Goal: Information Seeking & Learning: Learn about a topic

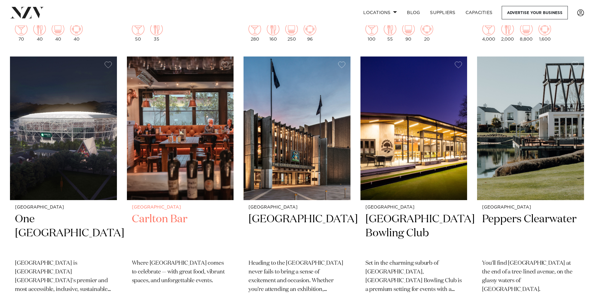
scroll to position [811, 0]
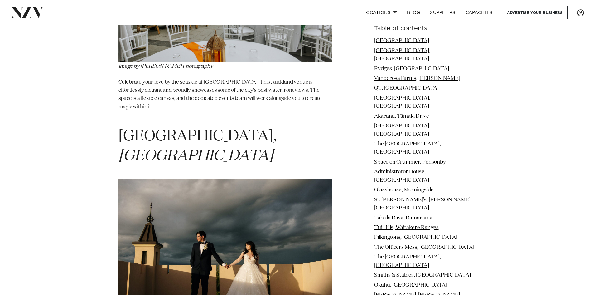
scroll to position [935, 0]
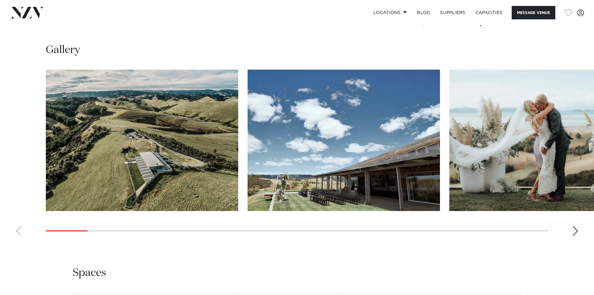
scroll to position [655, 0]
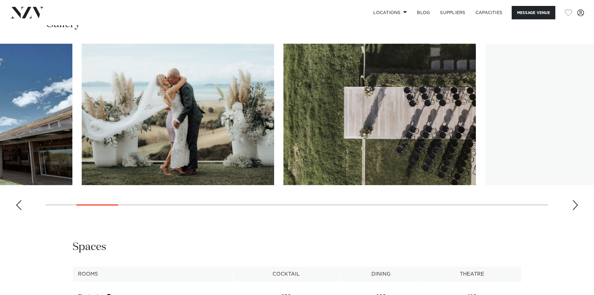
drag, startPoint x: 82, startPoint y: 205, endPoint x: 113, endPoint y: 203, distance: 30.6
click at [113, 203] on swiper-container at bounding box center [297, 129] width 594 height 171
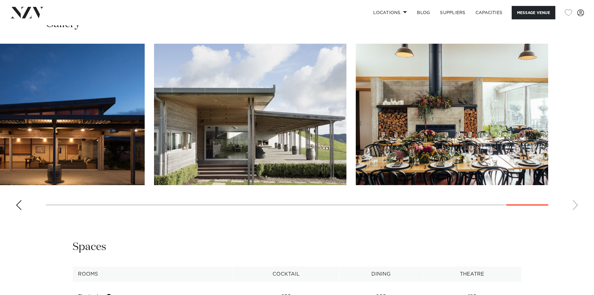
click at [538, 201] on swiper-container at bounding box center [297, 129] width 594 height 171
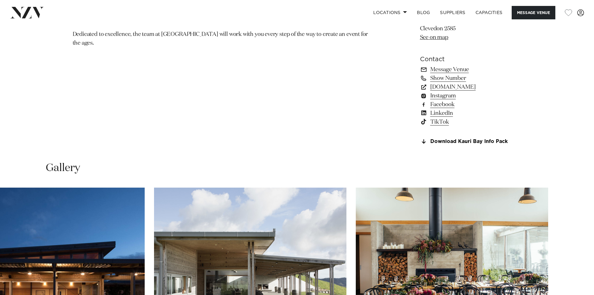
scroll to position [437, 0]
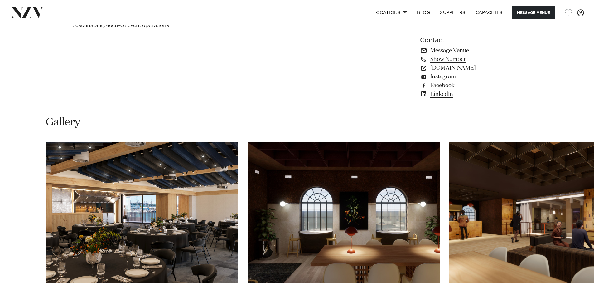
scroll to position [592, 0]
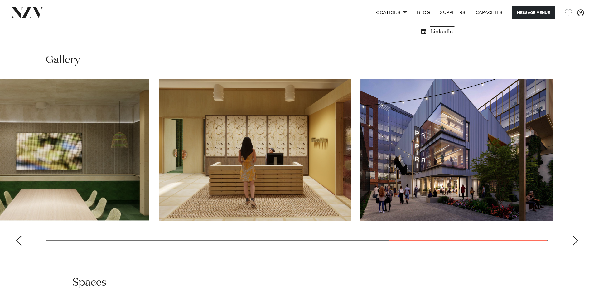
drag, startPoint x: 159, startPoint y: 239, endPoint x: 486, endPoint y: 219, distance: 327.7
click at [504, 219] on swiper-container at bounding box center [297, 164] width 594 height 171
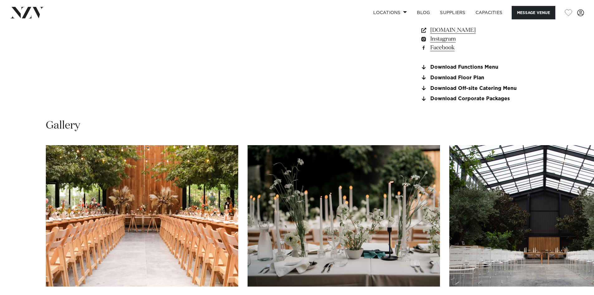
scroll to position [655, 0]
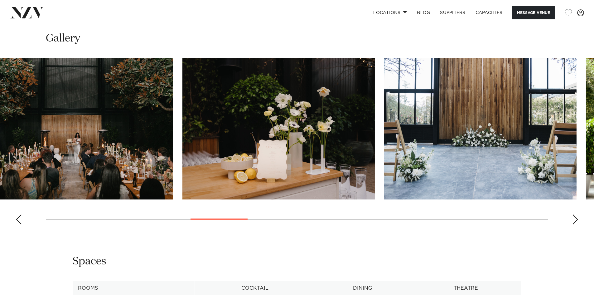
drag, startPoint x: 93, startPoint y: 218, endPoint x: 239, endPoint y: 225, distance: 146.4
click at [239, 225] on swiper-container at bounding box center [297, 143] width 594 height 171
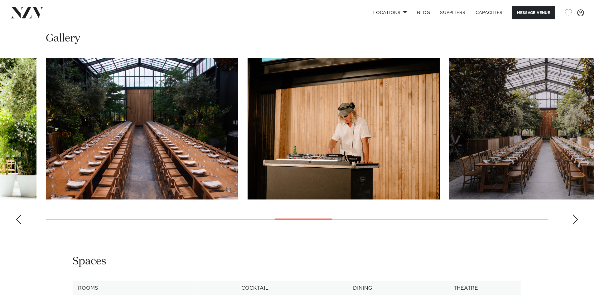
click at [324, 220] on swiper-container at bounding box center [297, 143] width 594 height 171
click at [409, 218] on swiper-container at bounding box center [297, 143] width 594 height 171
click at [464, 220] on swiper-container at bounding box center [297, 143] width 594 height 171
click at [574, 215] on div "Next slide" at bounding box center [575, 219] width 6 height 10
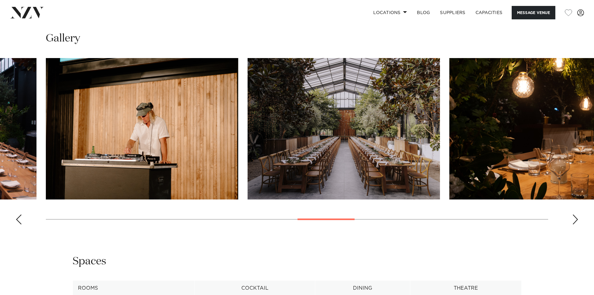
click at [574, 215] on div "Next slide" at bounding box center [575, 219] width 6 height 10
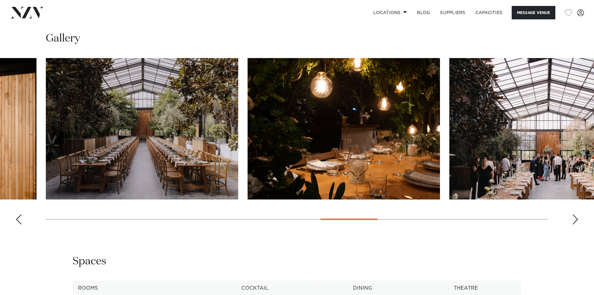
click at [574, 215] on div "Next slide" at bounding box center [575, 219] width 6 height 10
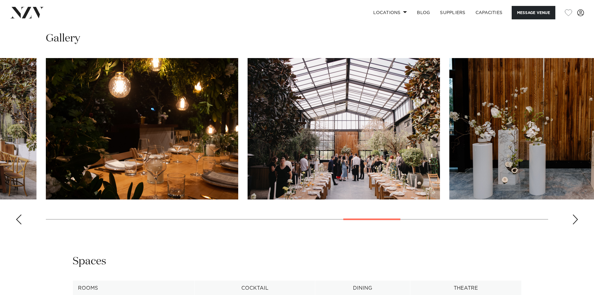
click at [574, 215] on div "Next slide" at bounding box center [575, 219] width 6 height 10
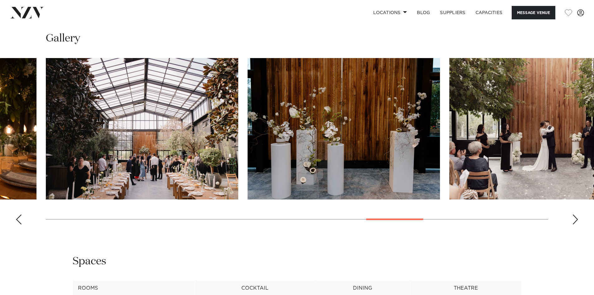
click at [574, 215] on div "Next slide" at bounding box center [575, 219] width 6 height 10
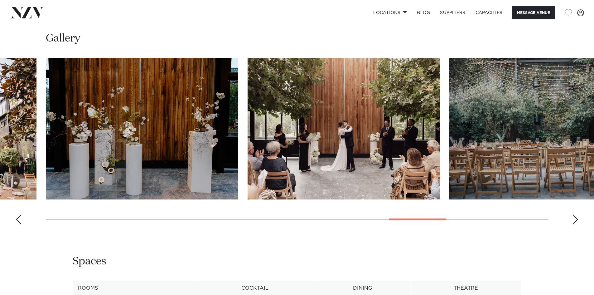
click at [574, 215] on div "Next slide" at bounding box center [575, 219] width 6 height 10
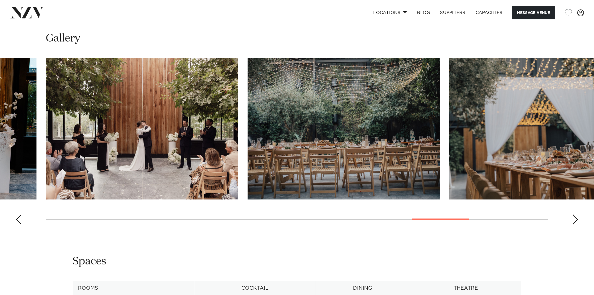
click at [574, 215] on div "Next slide" at bounding box center [575, 219] width 6 height 10
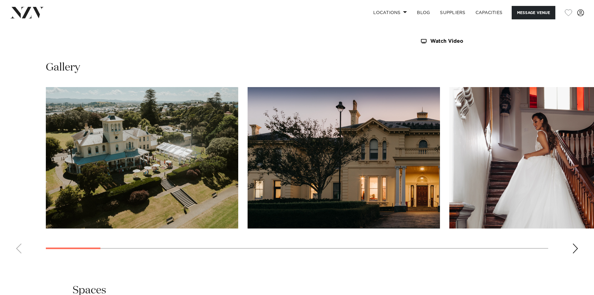
scroll to position [623, 0]
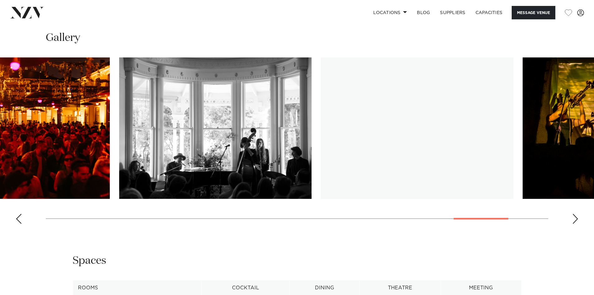
drag, startPoint x: 93, startPoint y: 218, endPoint x: 501, endPoint y: 199, distance: 408.3
click at [501, 199] on swiper-container at bounding box center [297, 142] width 594 height 171
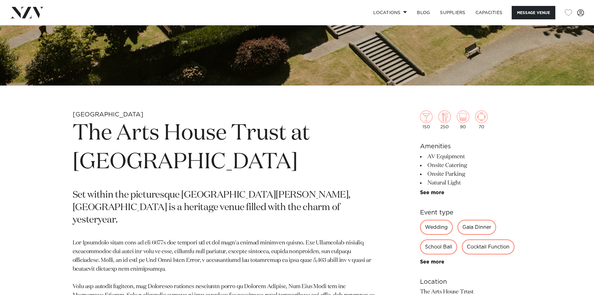
scroll to position [31, 0]
